Goal: Task Accomplishment & Management: Complete application form

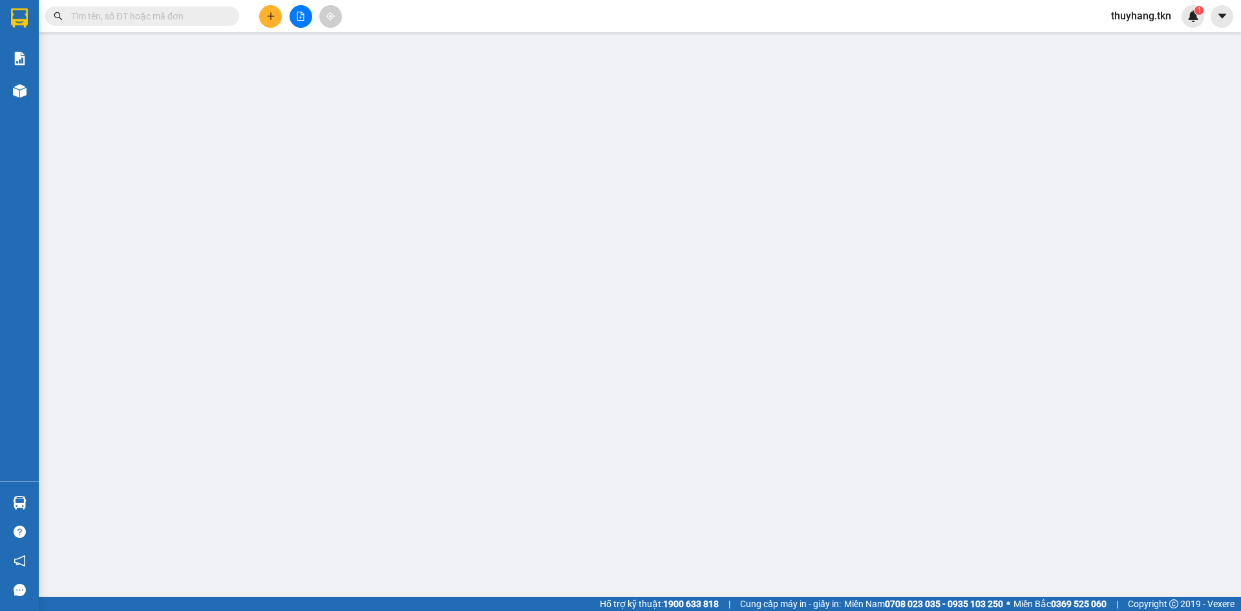
click at [270, 17] on span "Yêu cầu xuất hóa đơn điện tử" at bounding box center [222, 21] width 136 height 10
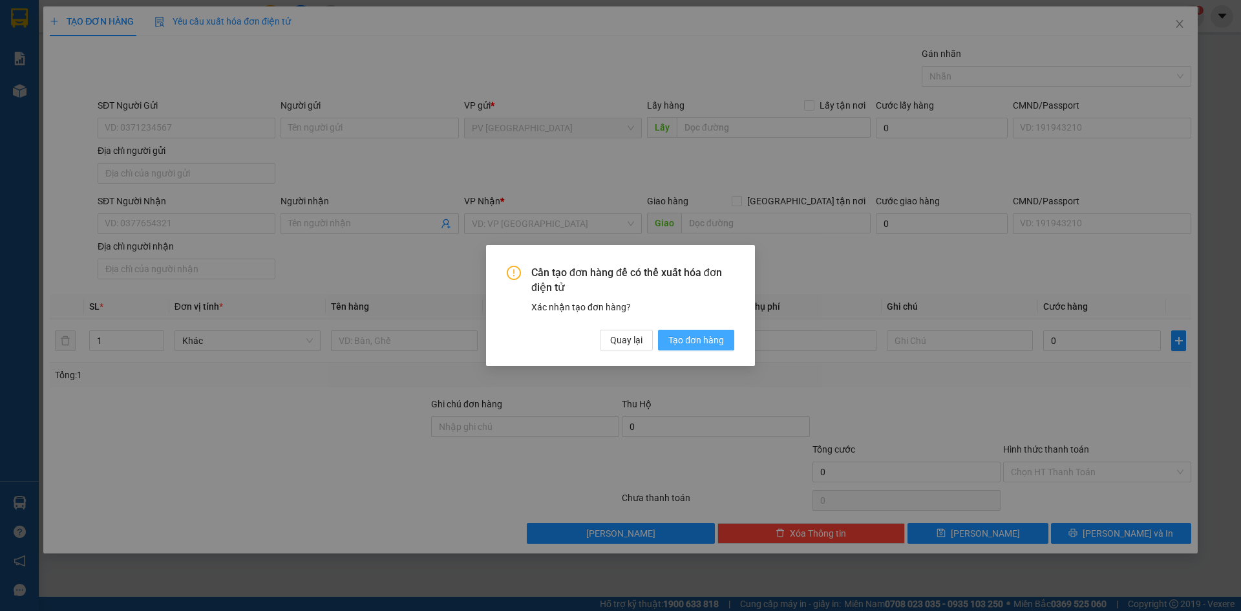
click at [681, 337] on span "Tạo đơn hàng" at bounding box center [696, 340] width 56 height 14
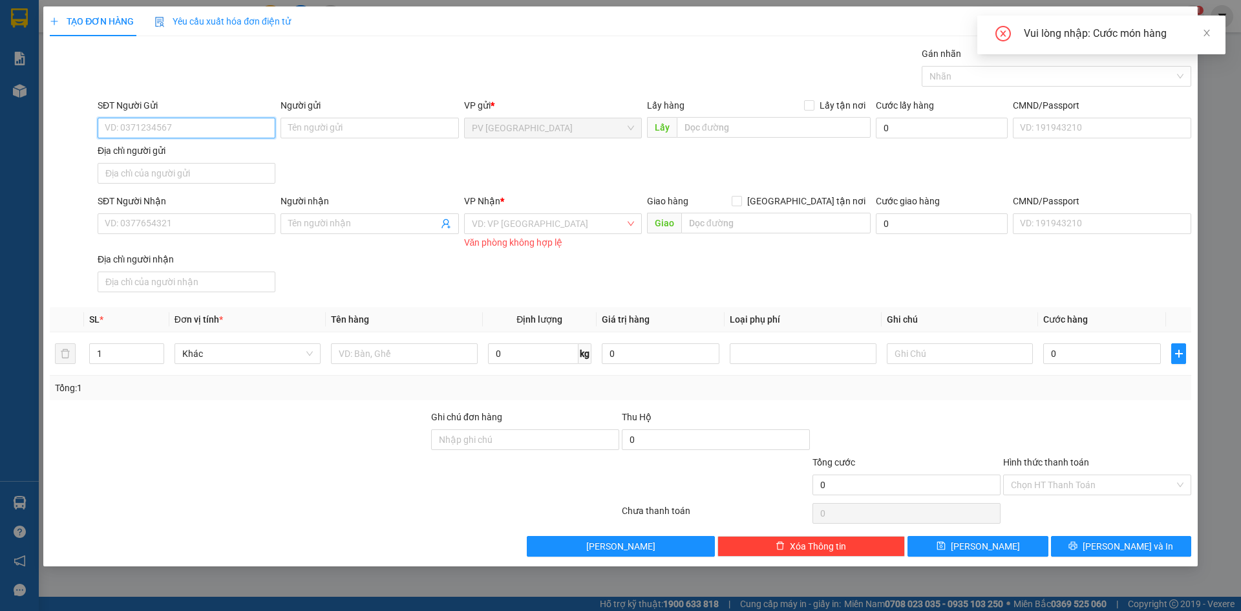
click at [176, 131] on input "SĐT Người Gửi" at bounding box center [187, 128] width 178 height 21
type input "0399708959"
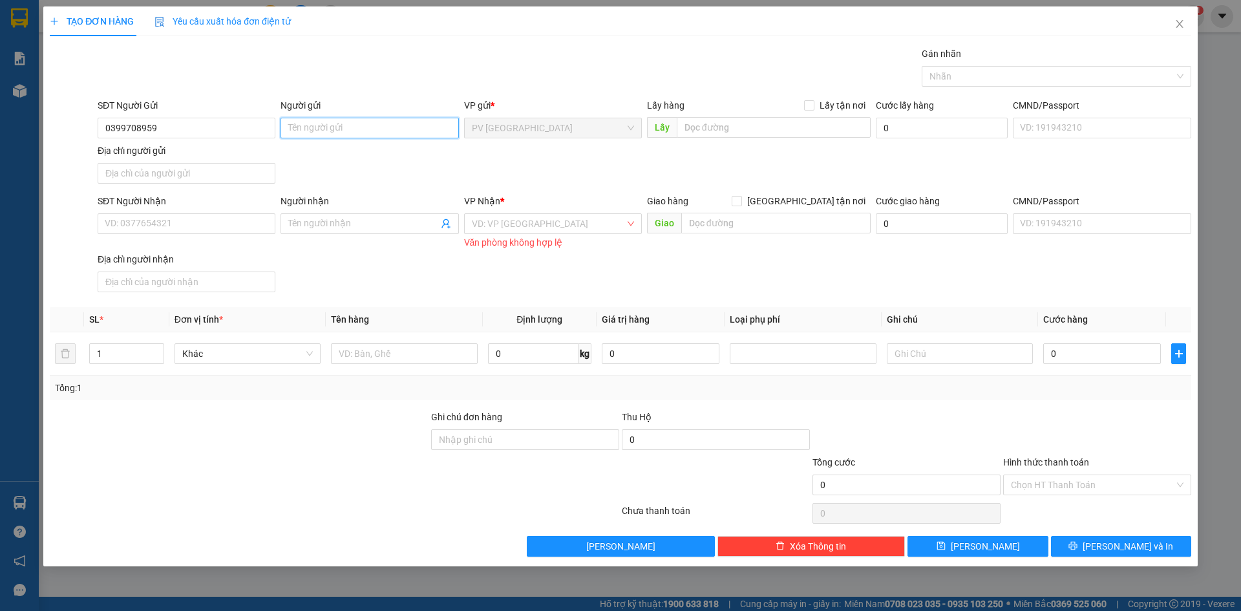
click at [323, 125] on input "Người gửi" at bounding box center [370, 128] width 178 height 21
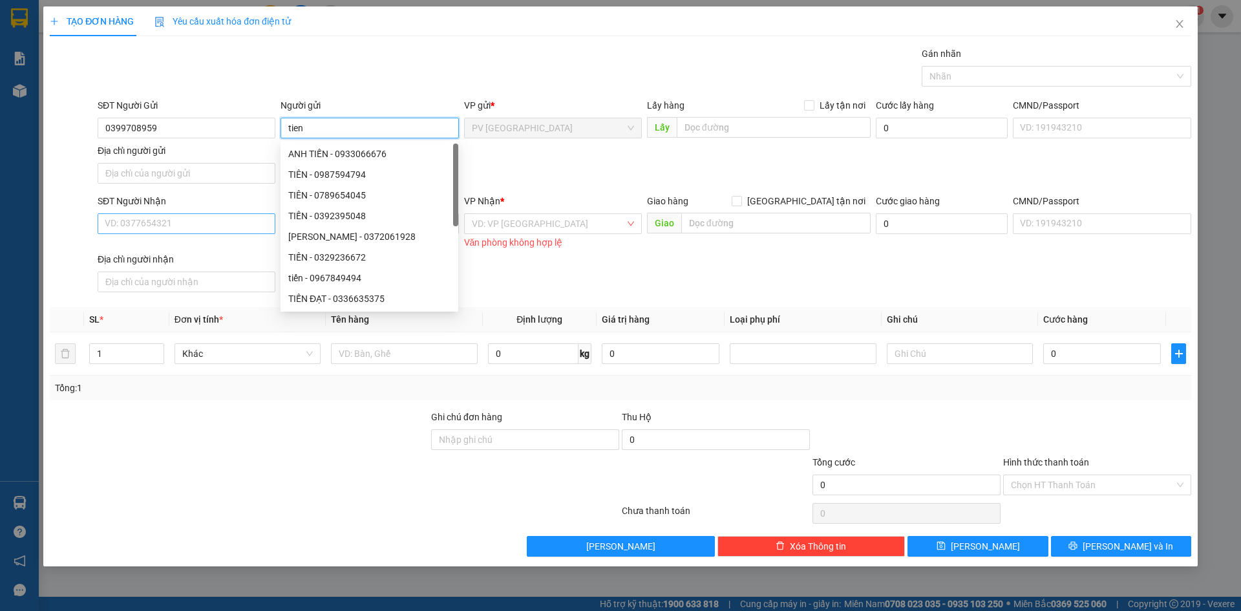
type input "tien"
click at [164, 228] on input "SĐT Người Nhận" at bounding box center [187, 223] width 178 height 21
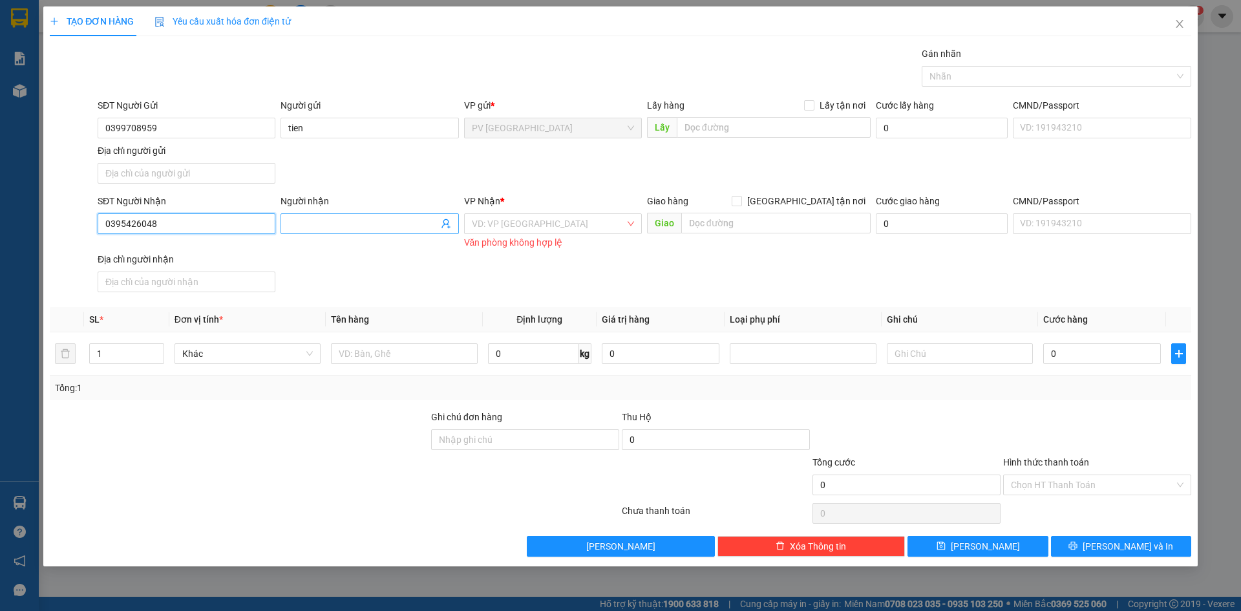
type input "0395426048"
click at [343, 214] on span at bounding box center [370, 223] width 178 height 21
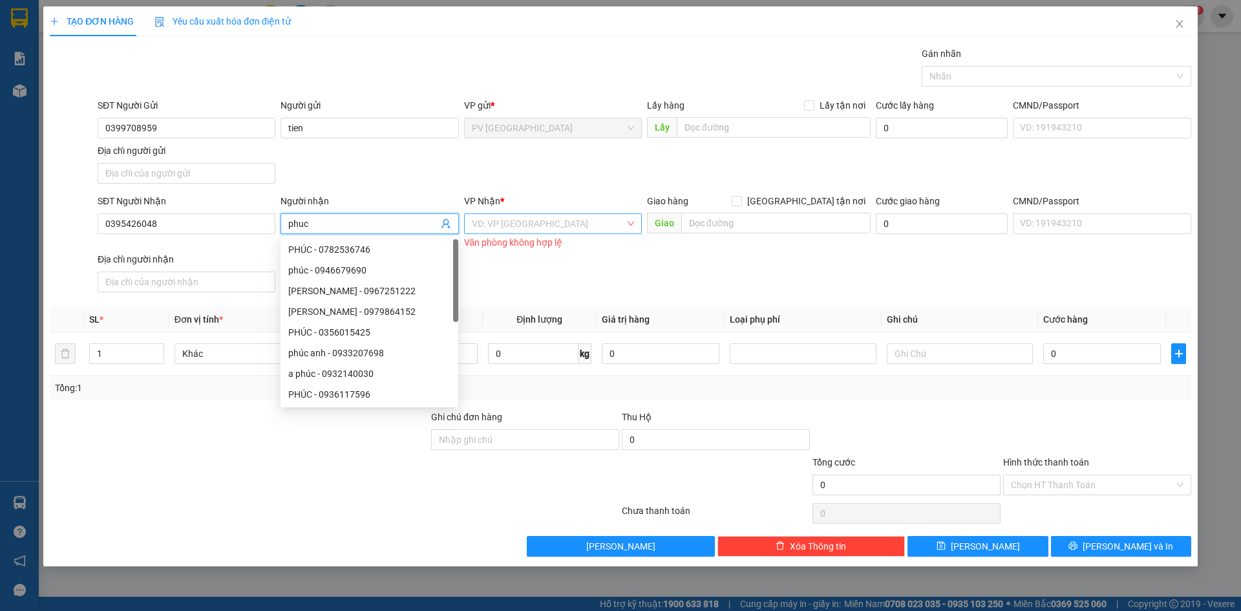
type input "phuc"
click at [547, 220] on input "search" at bounding box center [548, 223] width 153 height 19
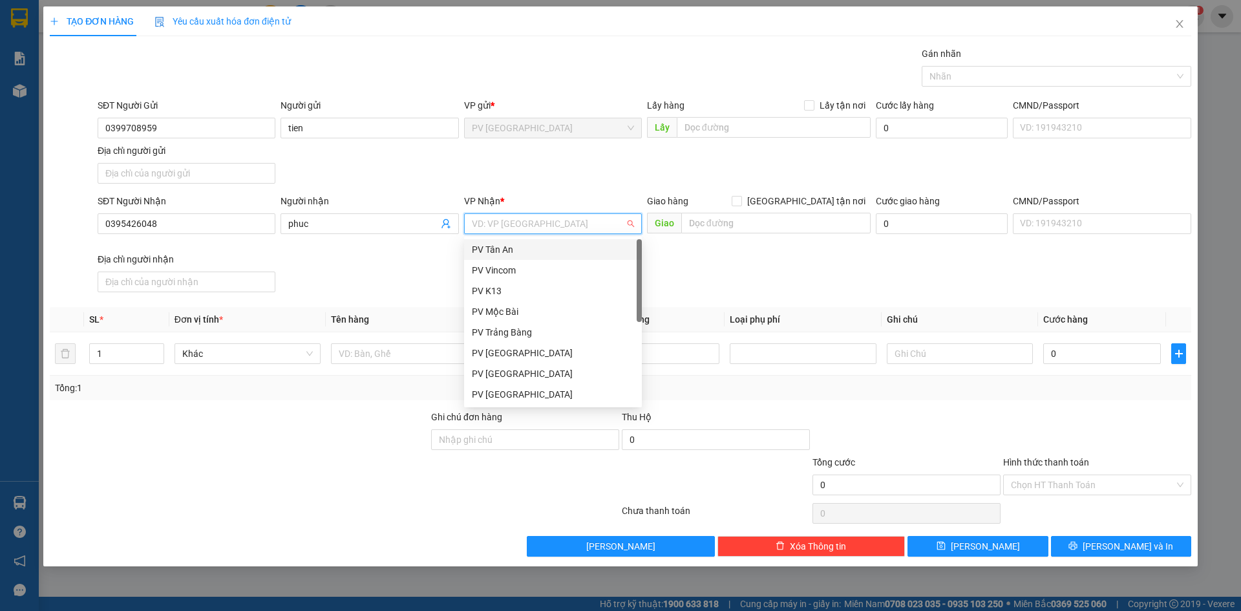
scroll to position [83, 0]
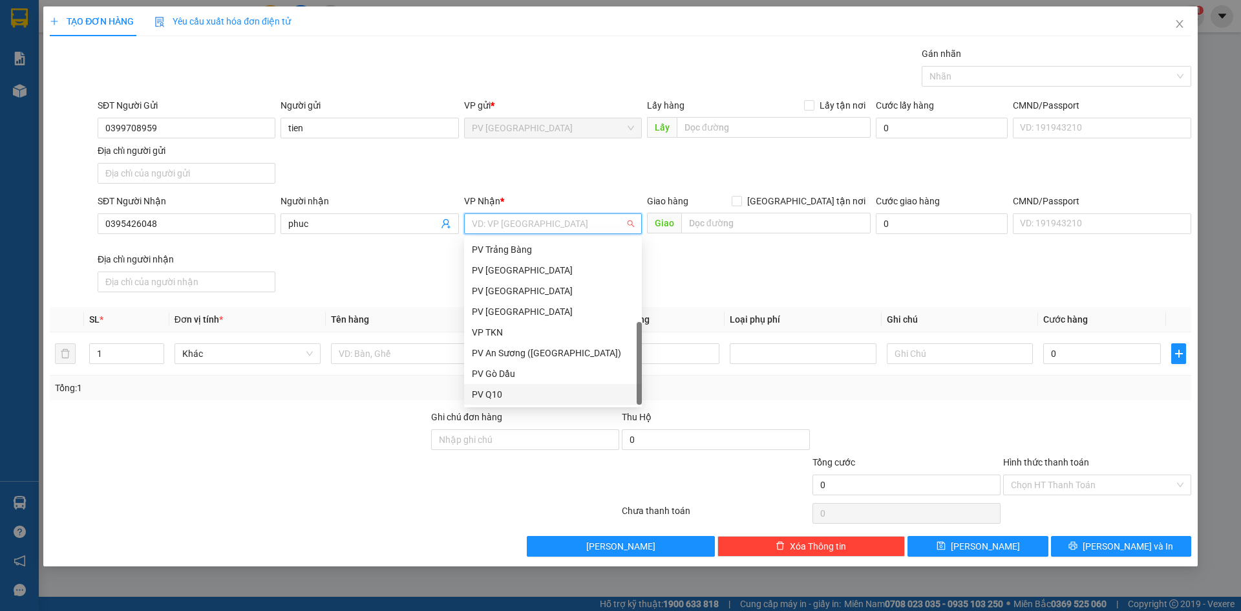
click at [529, 393] on div "PV Q10" at bounding box center [553, 394] width 162 height 14
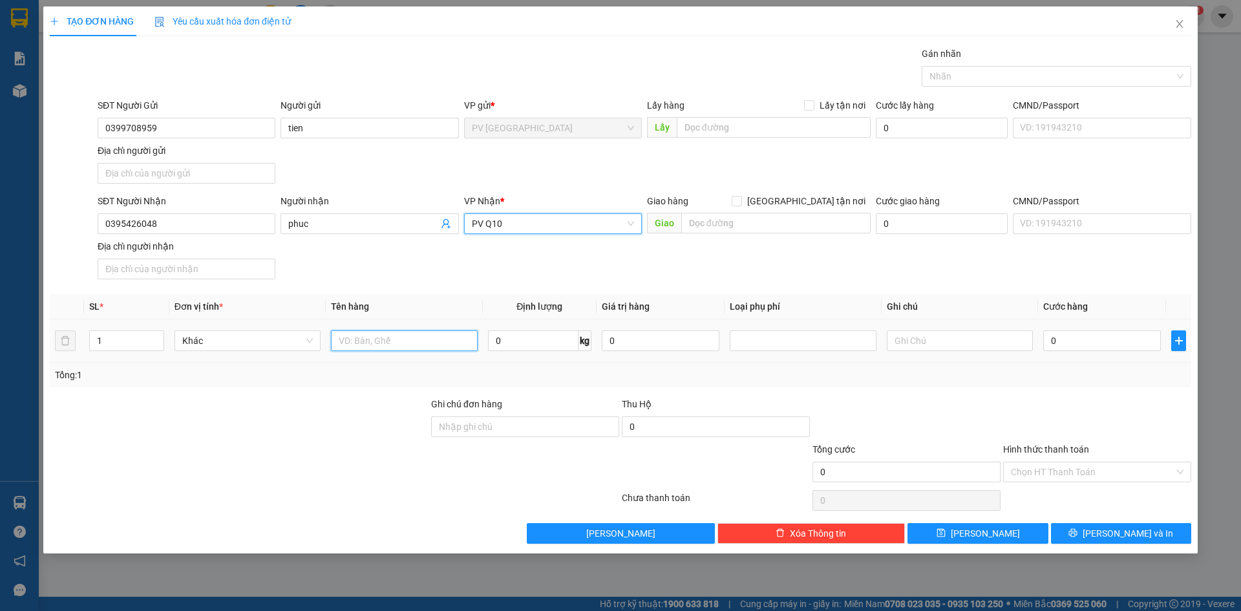
click at [379, 341] on input "text" at bounding box center [404, 340] width 146 height 21
type input "1 balo"
click at [1073, 344] on input "0" at bounding box center [1102, 340] width 118 height 21
type input "3"
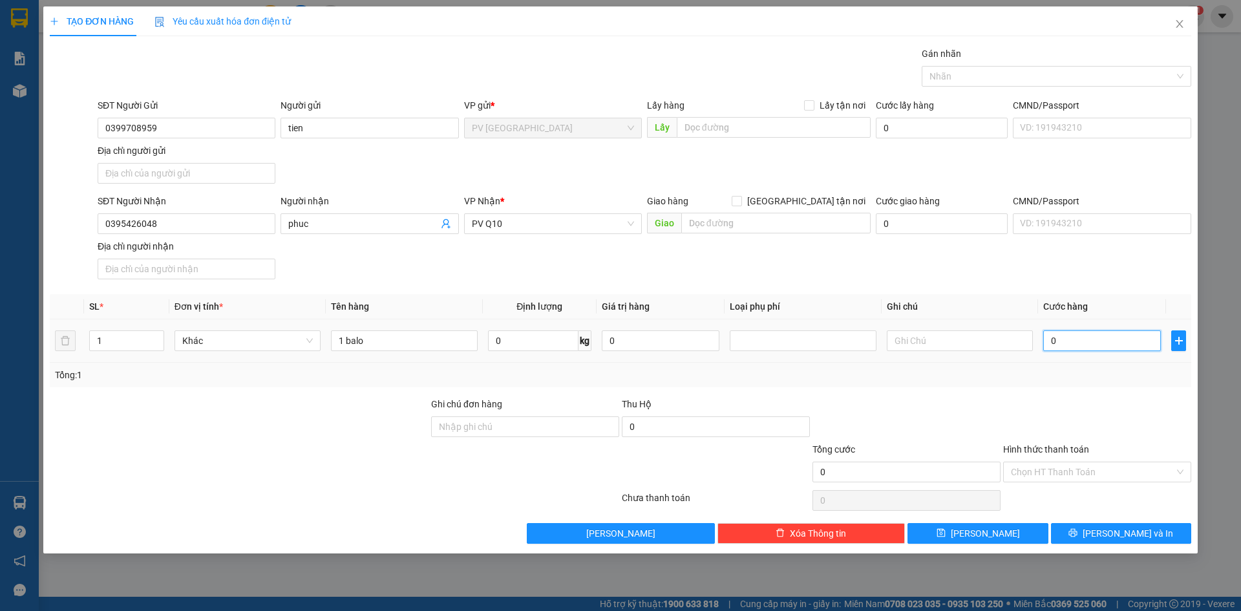
type input "3"
type input "30"
type input "300"
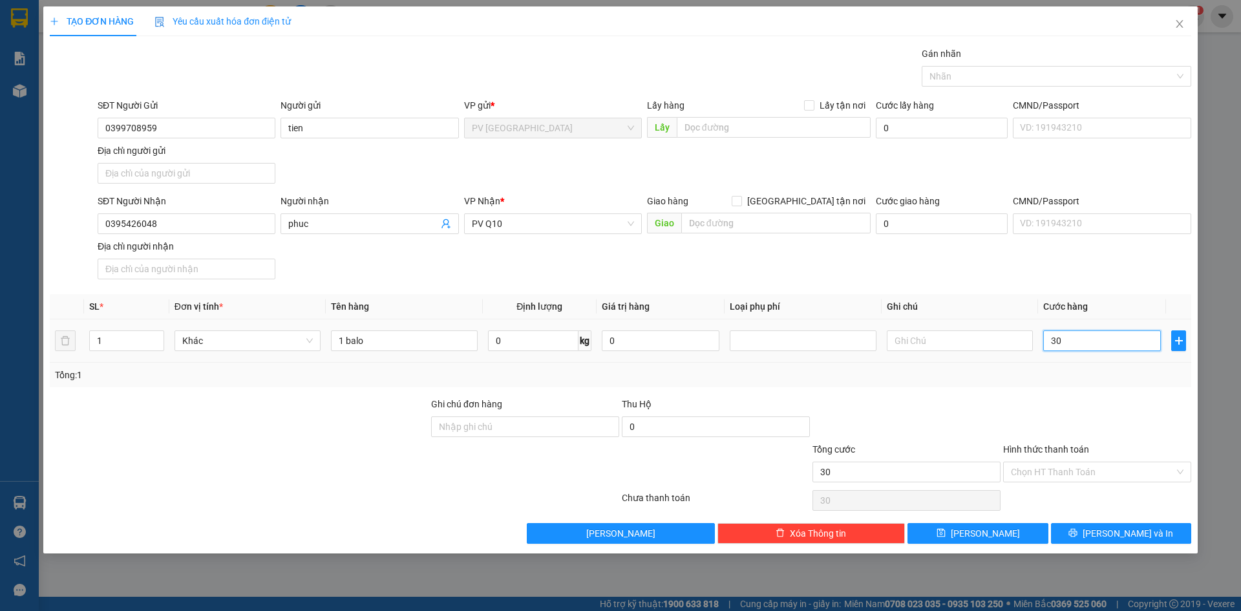
type input "300"
type input "3.000"
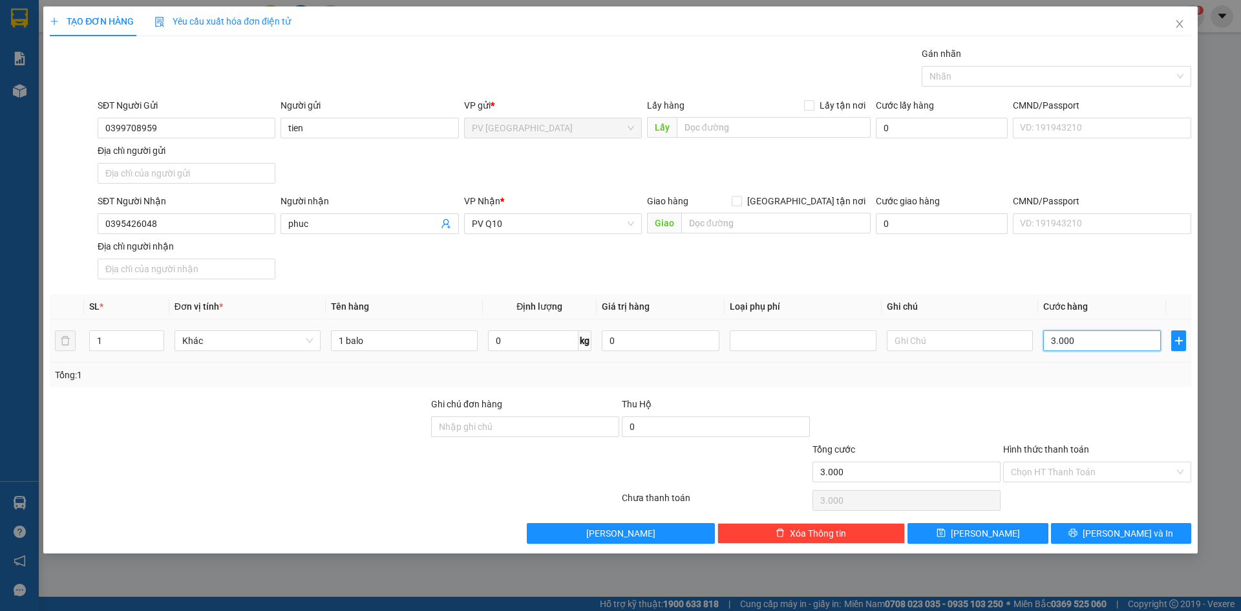
type input "30.000"
click at [1032, 475] on input "Hình thức thanh toán" at bounding box center [1093, 471] width 164 height 19
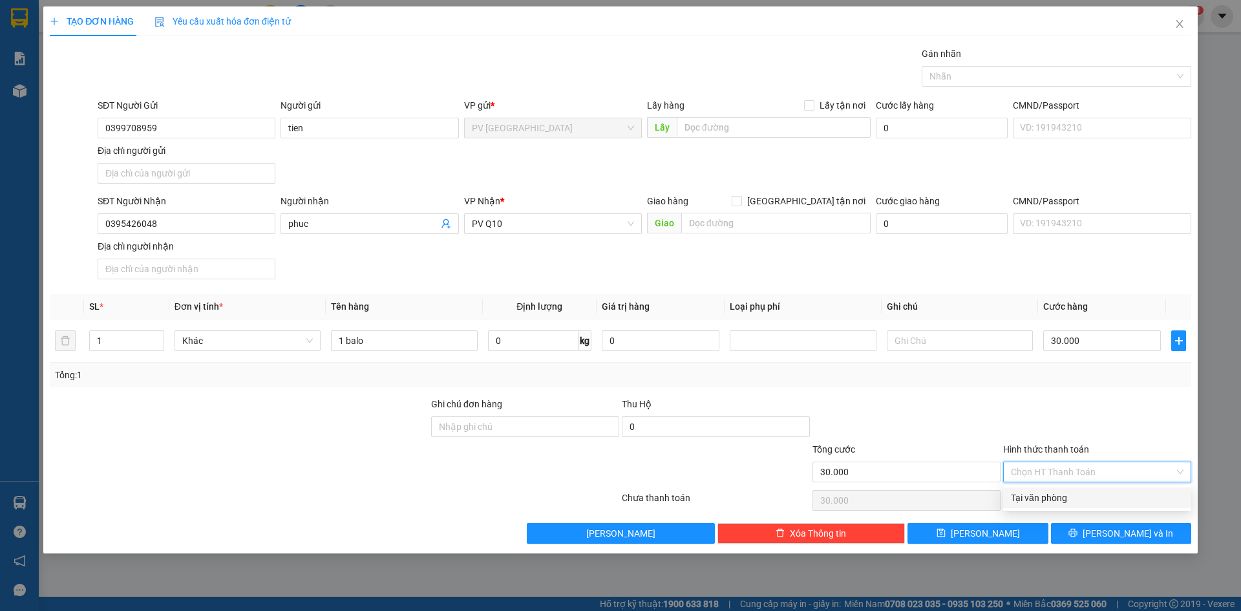
click at [1034, 497] on div "Tại văn phòng" at bounding box center [1097, 498] width 173 height 14
type input "0"
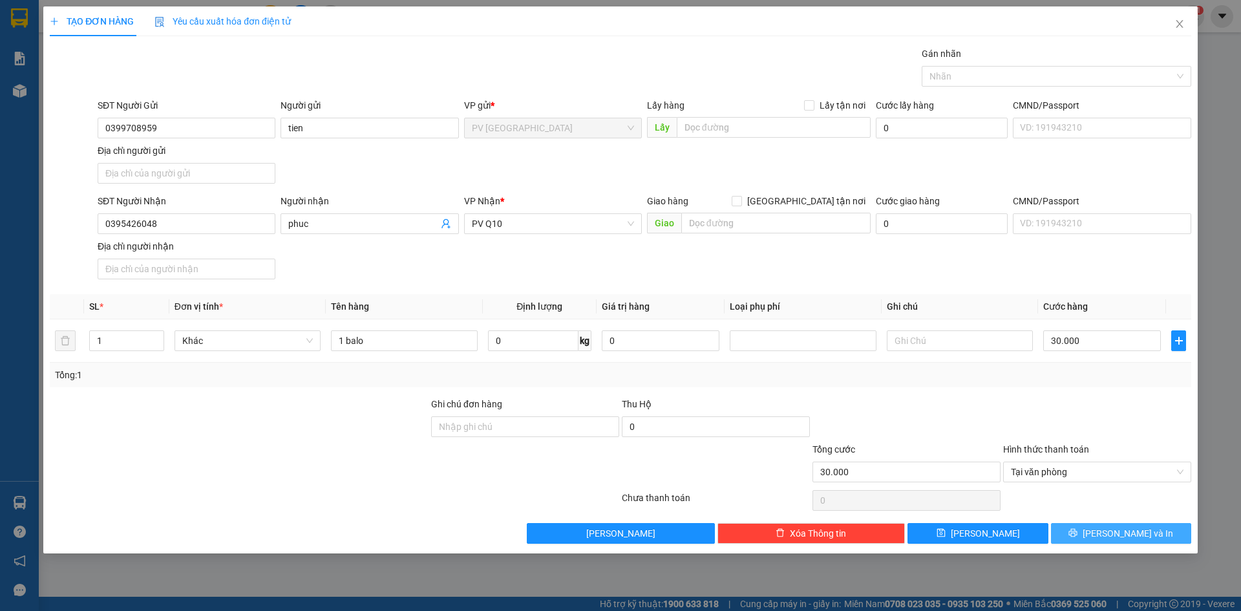
click at [1131, 528] on span "[PERSON_NAME] và In" at bounding box center [1128, 533] width 91 height 14
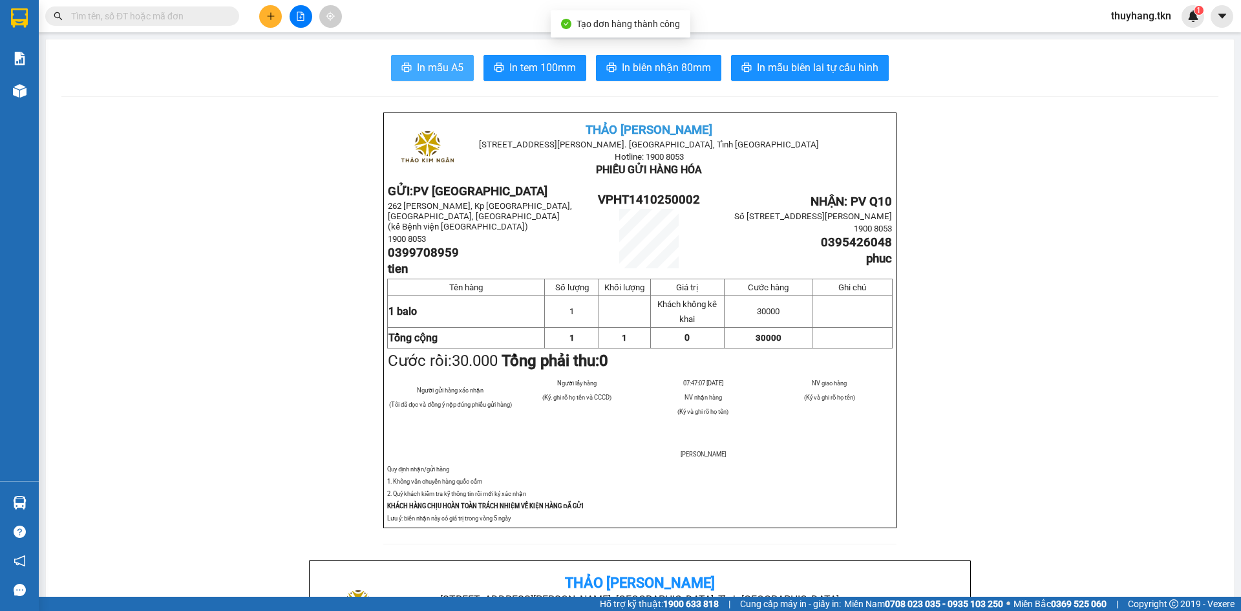
click at [436, 55] on button "In mẫu A5" at bounding box center [432, 68] width 83 height 26
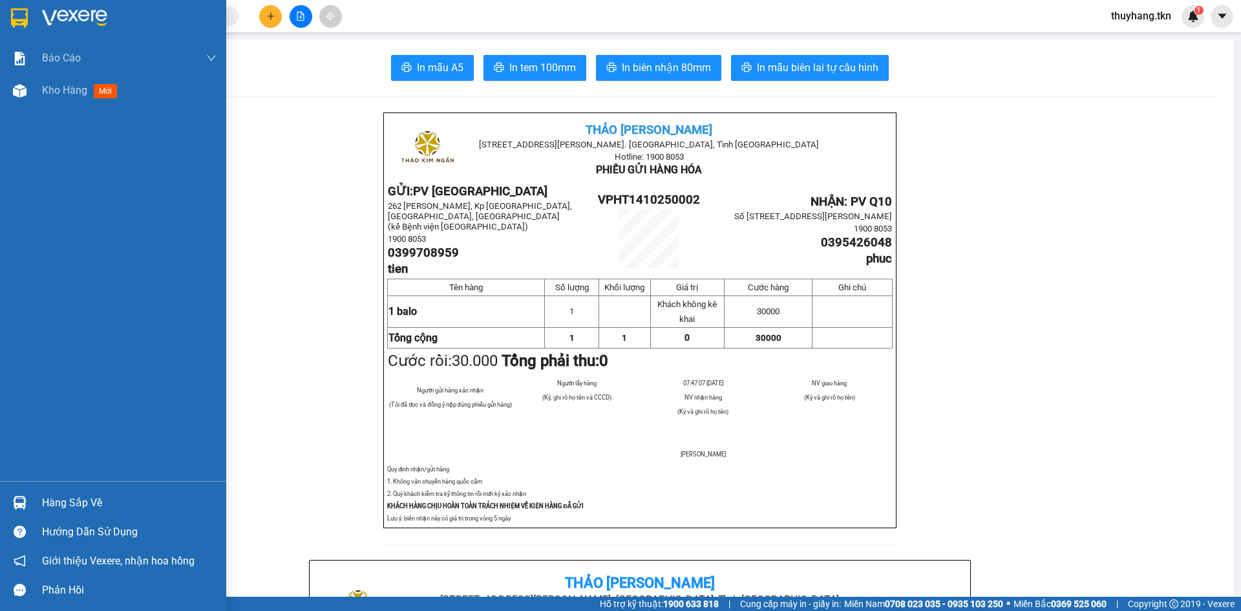
click at [86, 15] on img at bounding box center [74, 17] width 65 height 19
